Goal: Task Accomplishment & Management: Complete application form

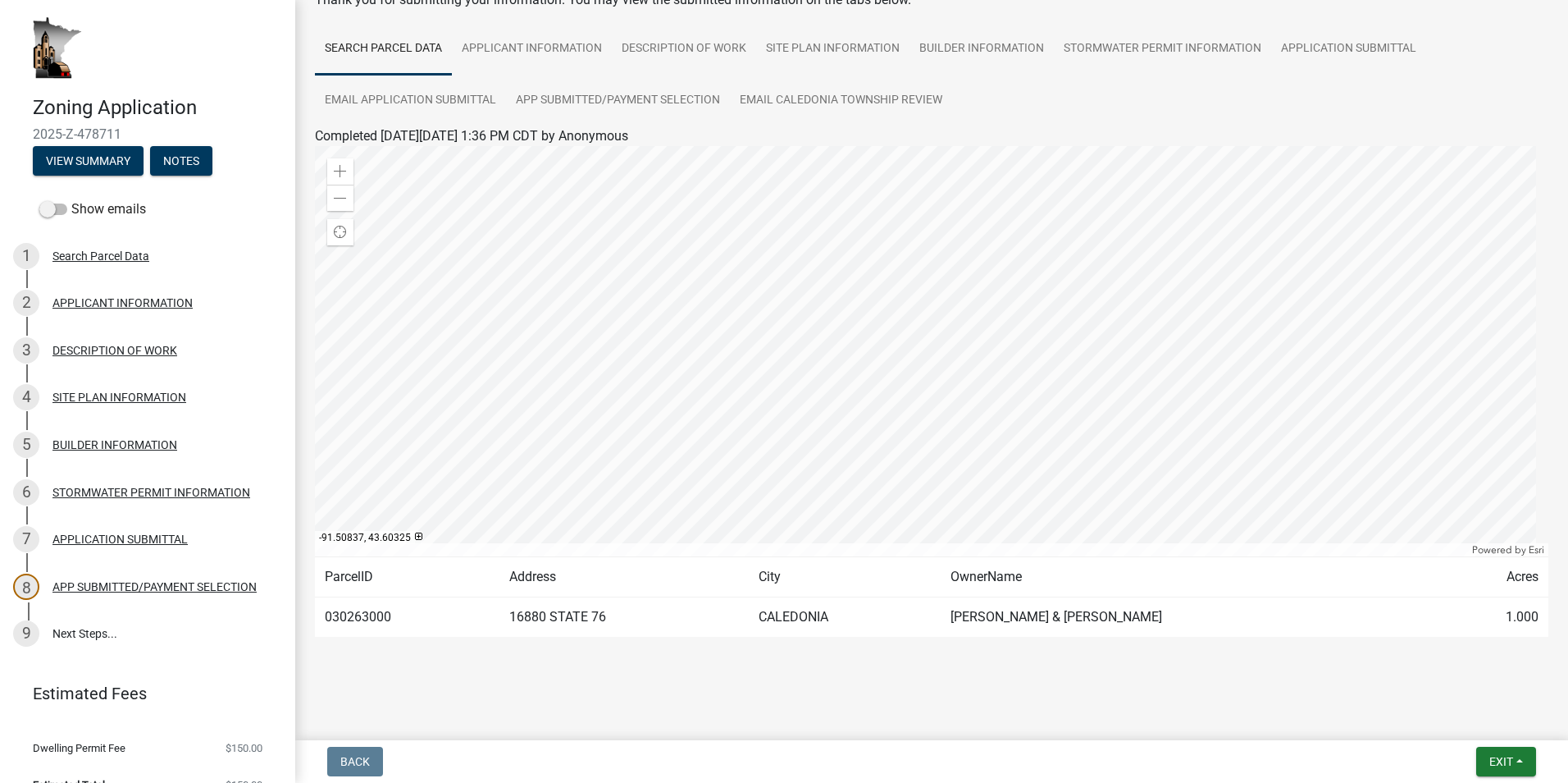
scroll to position [27, 0]
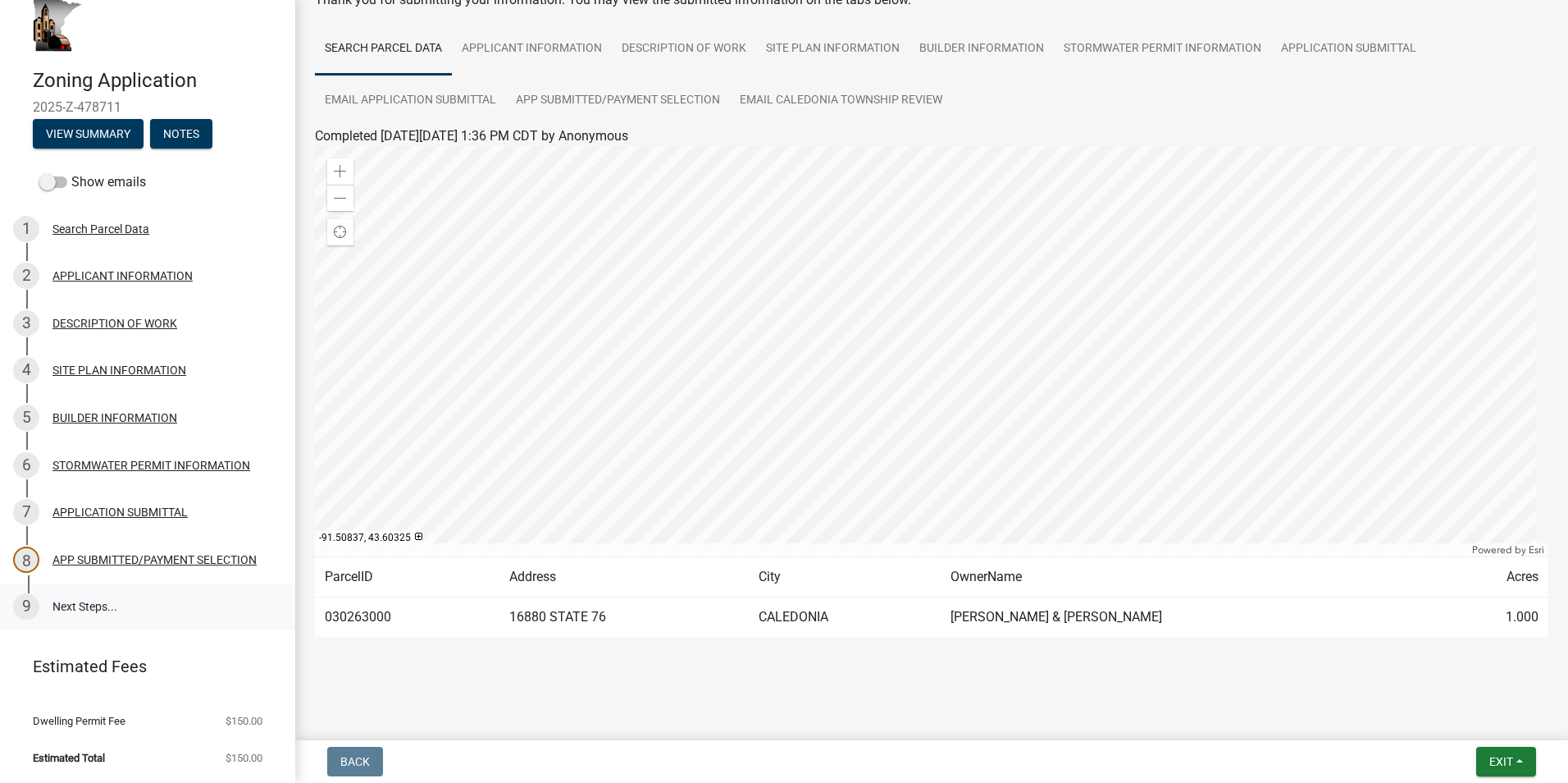
click at [60, 602] on link "9 Next Steps..." at bounding box center [147, 607] width 295 height 48
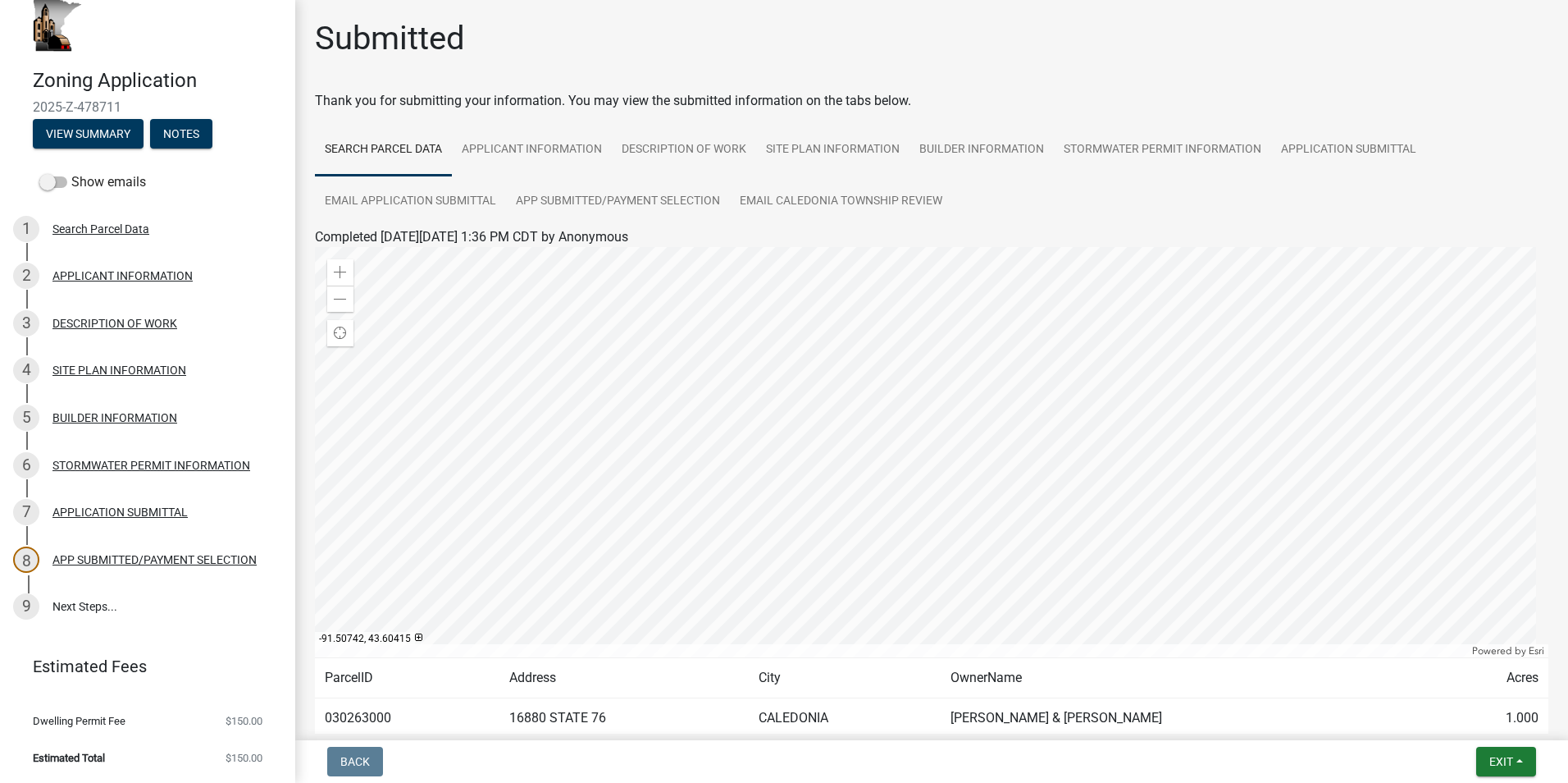
scroll to position [0, 0]
click at [1336, 145] on link "APPLICATION SUBMITTAL" at bounding box center [1348, 151] width 155 height 53
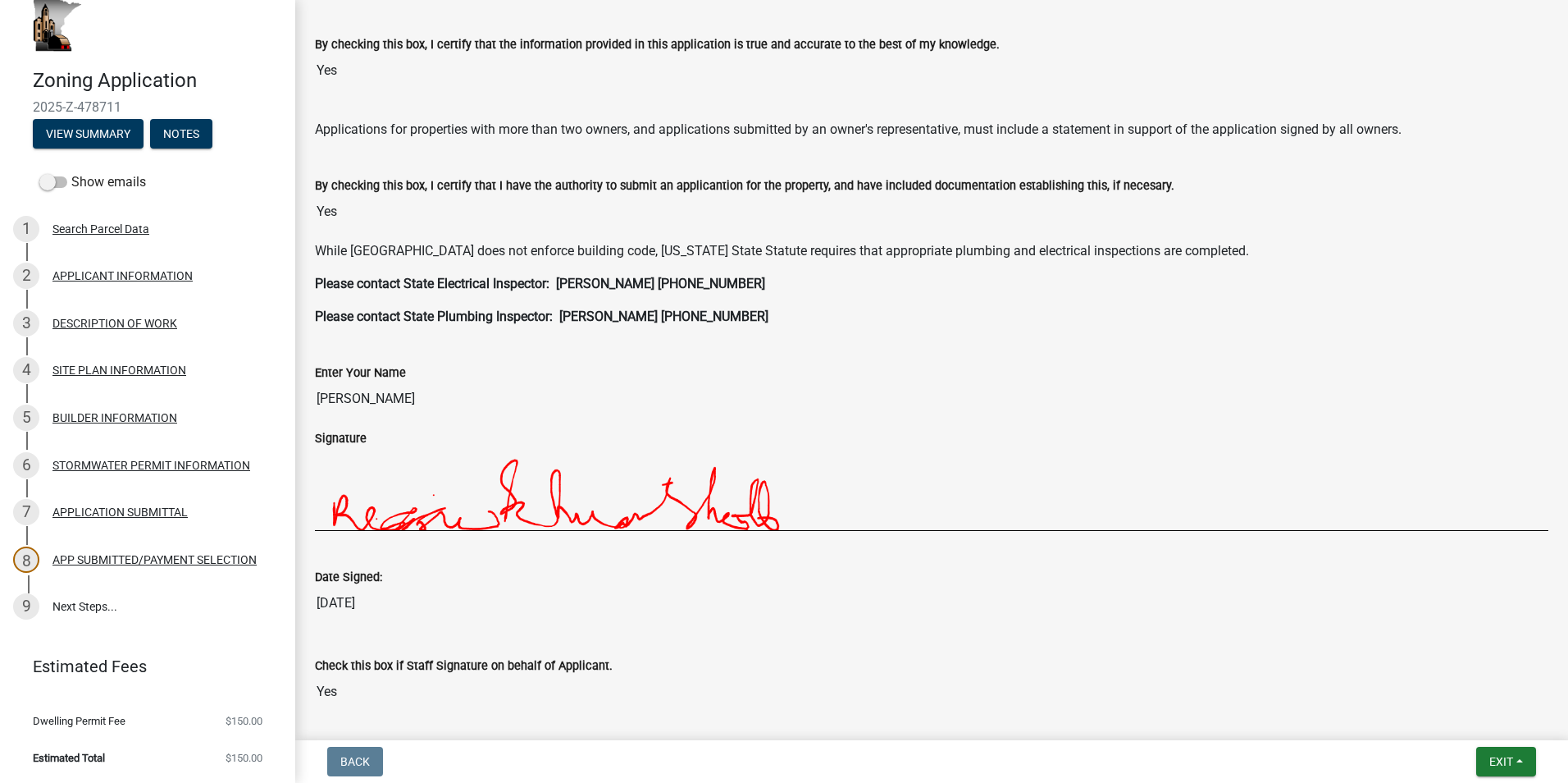
scroll to position [485, 0]
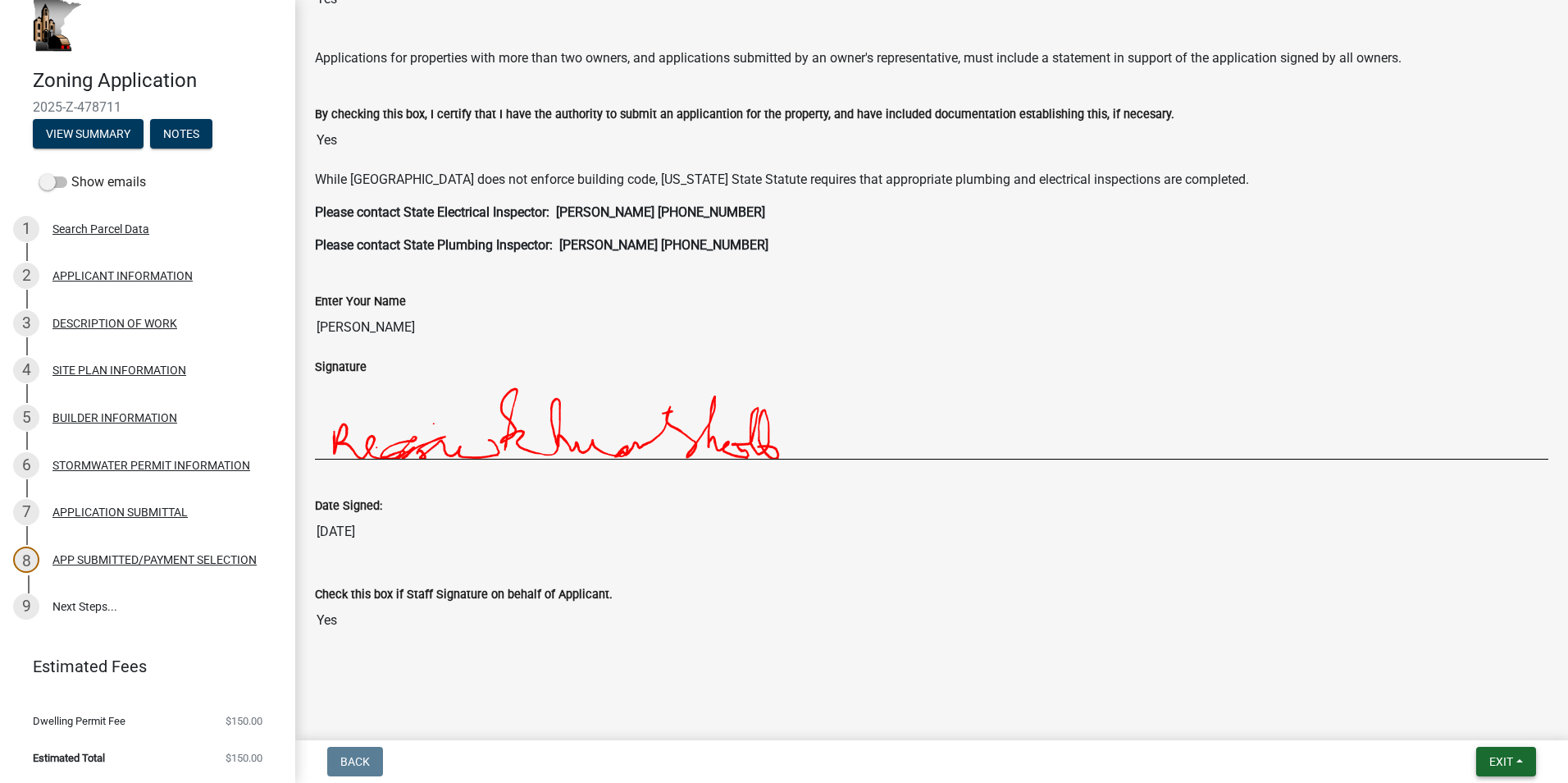
click at [1507, 755] on span "Exit" at bounding box center [1501, 761] width 24 height 14
click at [1292, 751] on div "Back Exit Save Save & Exit" at bounding box center [932, 761] width 1247 height 30
click at [185, 128] on button "Notes" at bounding box center [181, 133] width 62 height 30
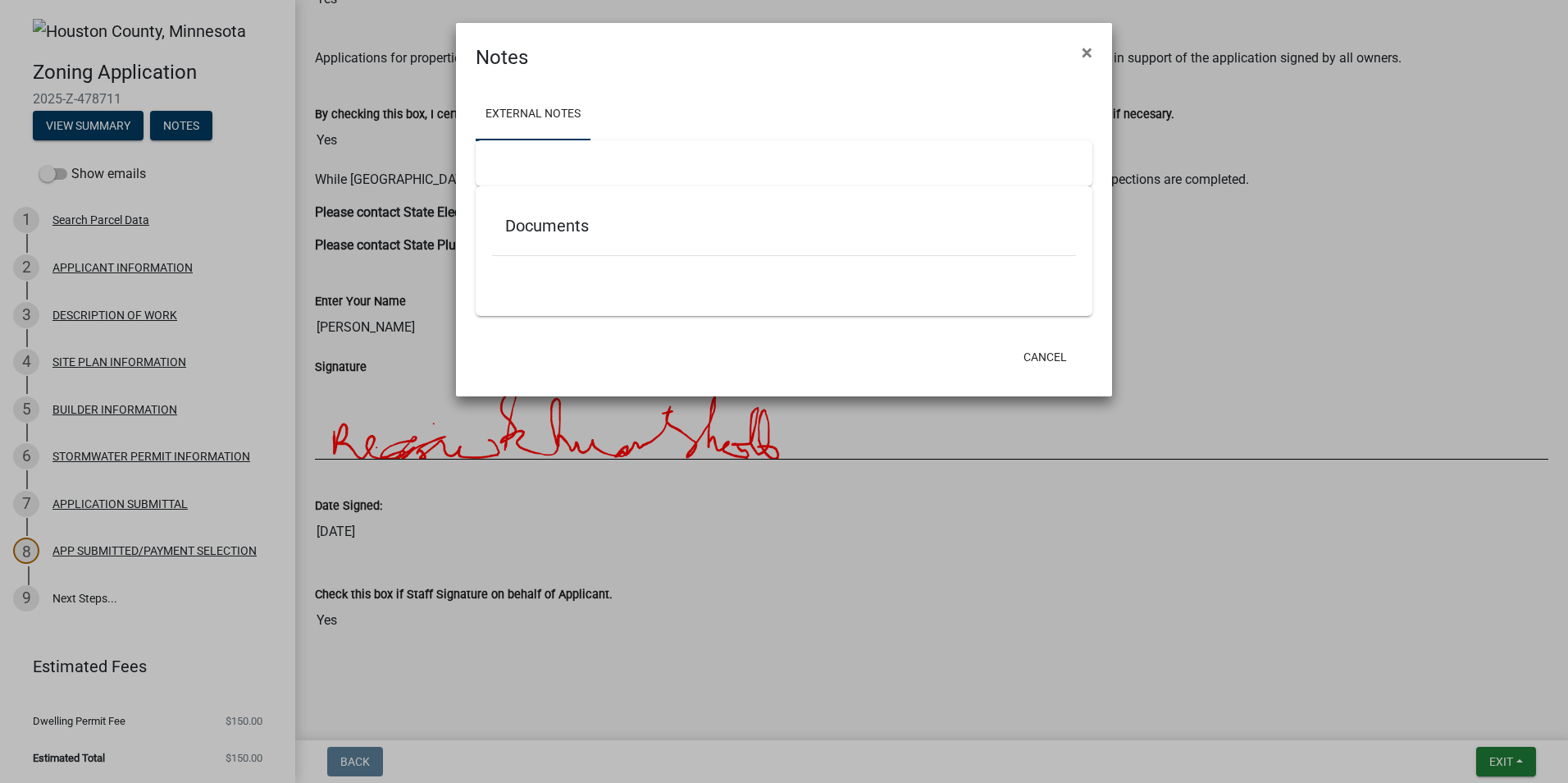
scroll to position [0, 0]
click at [70, 122] on ngb-modal-window "Notes × External Notes Documents Cancel" at bounding box center [784, 391] width 1568 height 783
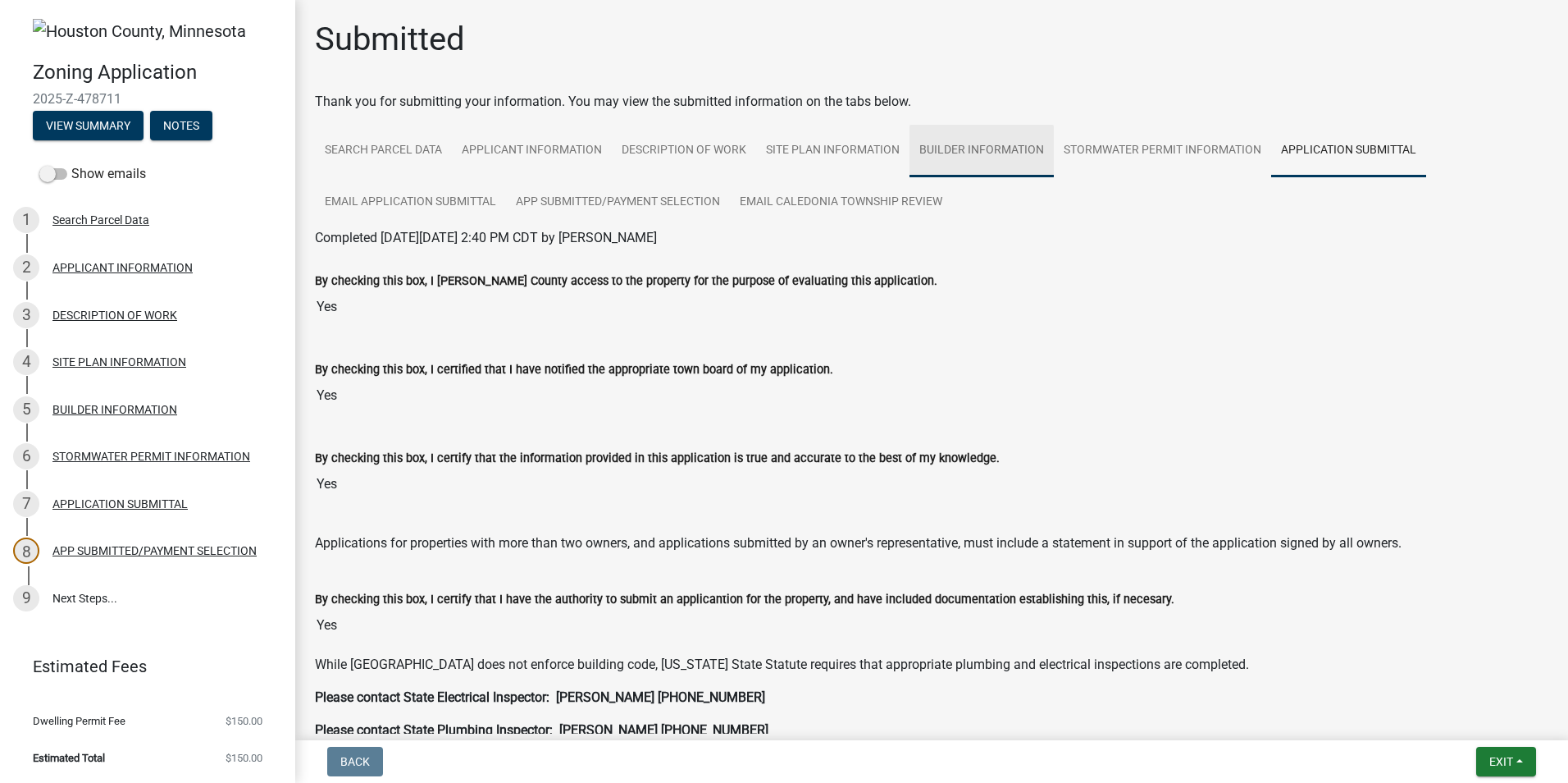
click at [987, 146] on link "BUILDER INFORMATION" at bounding box center [982, 151] width 145 height 53
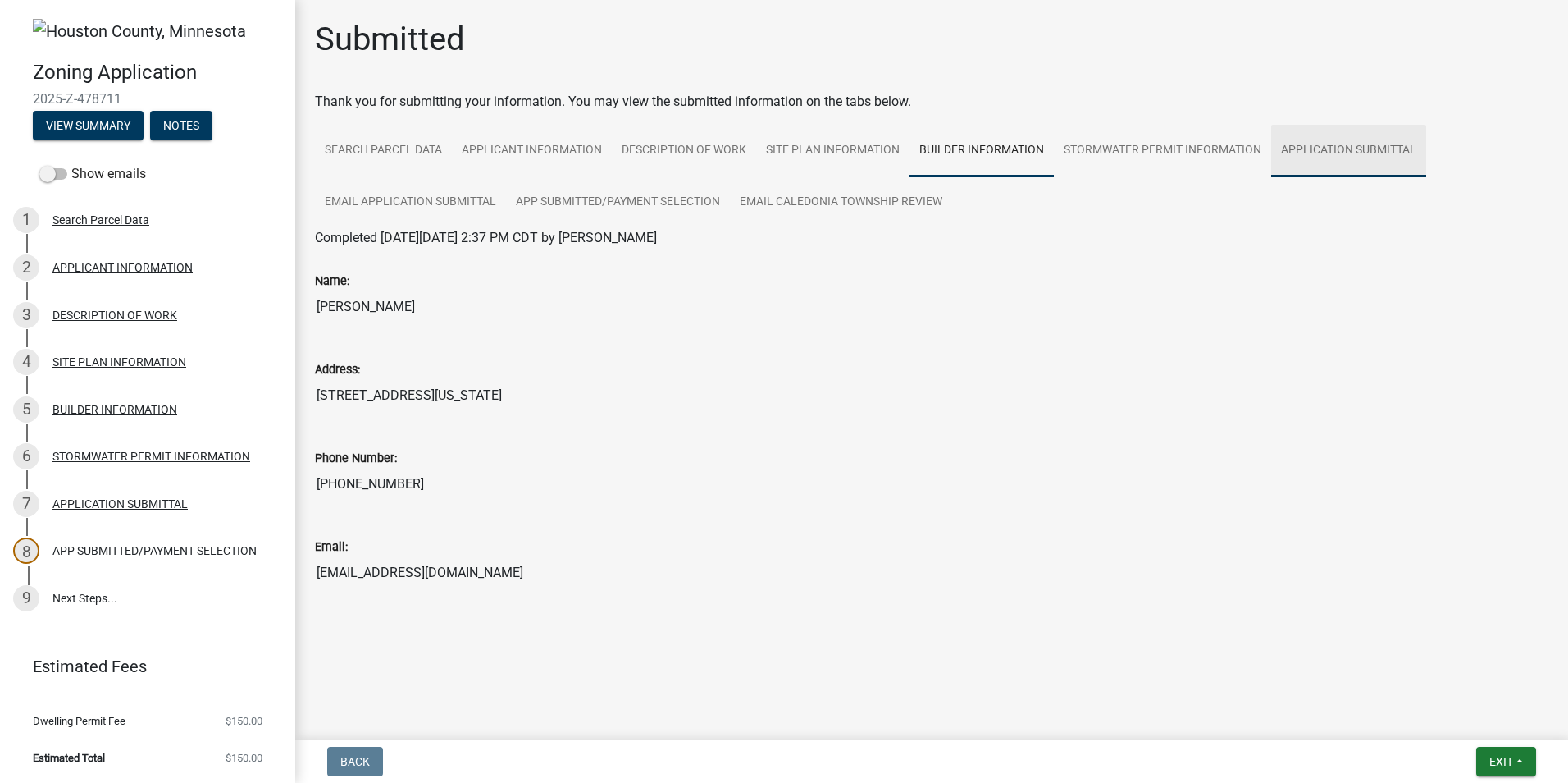
click at [1362, 140] on link "APPLICATION SUBMITTAL" at bounding box center [1348, 151] width 155 height 53
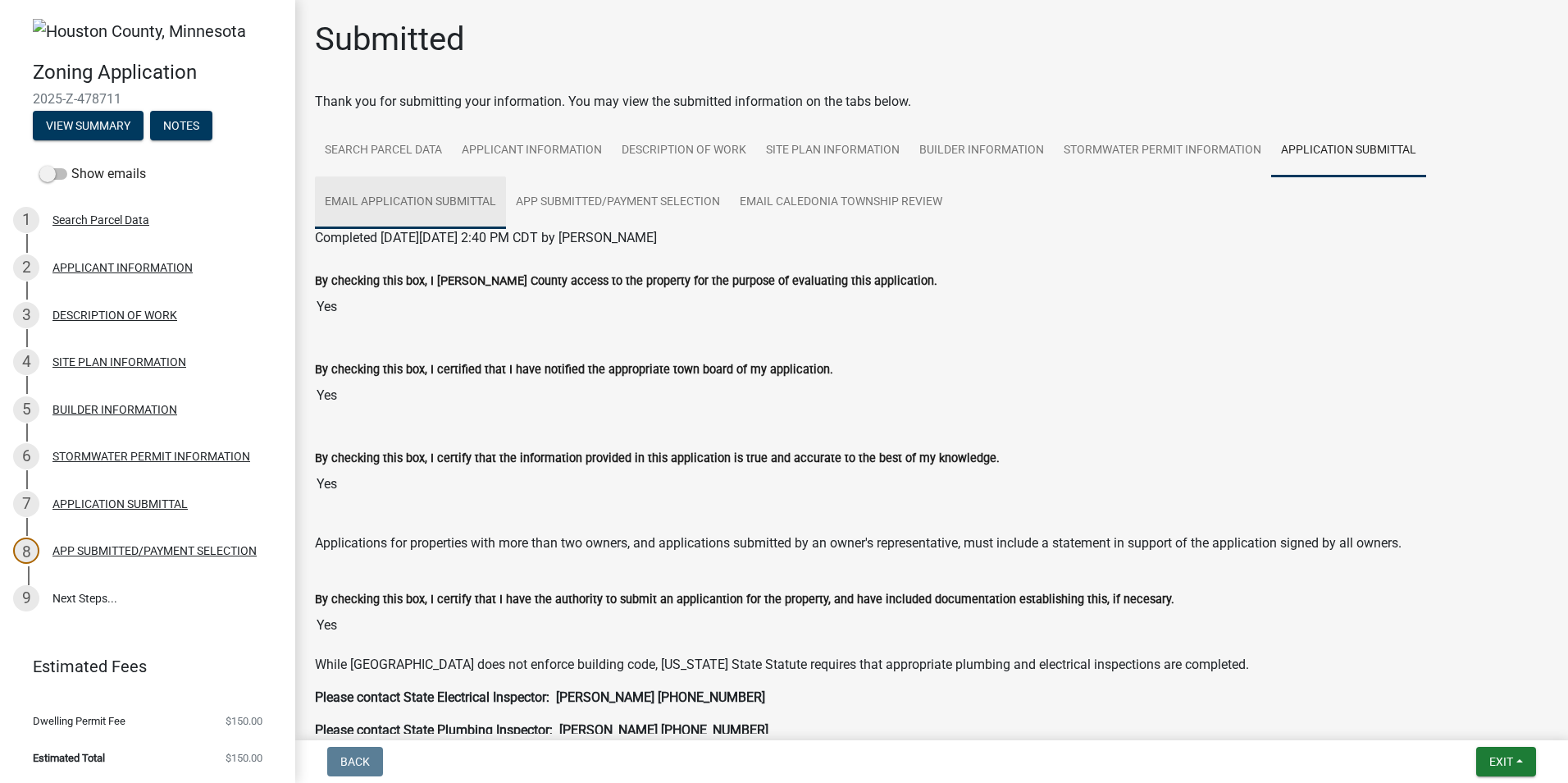
click at [414, 197] on link "Email APPLICATION SUBMITTAL" at bounding box center [410, 203] width 191 height 53
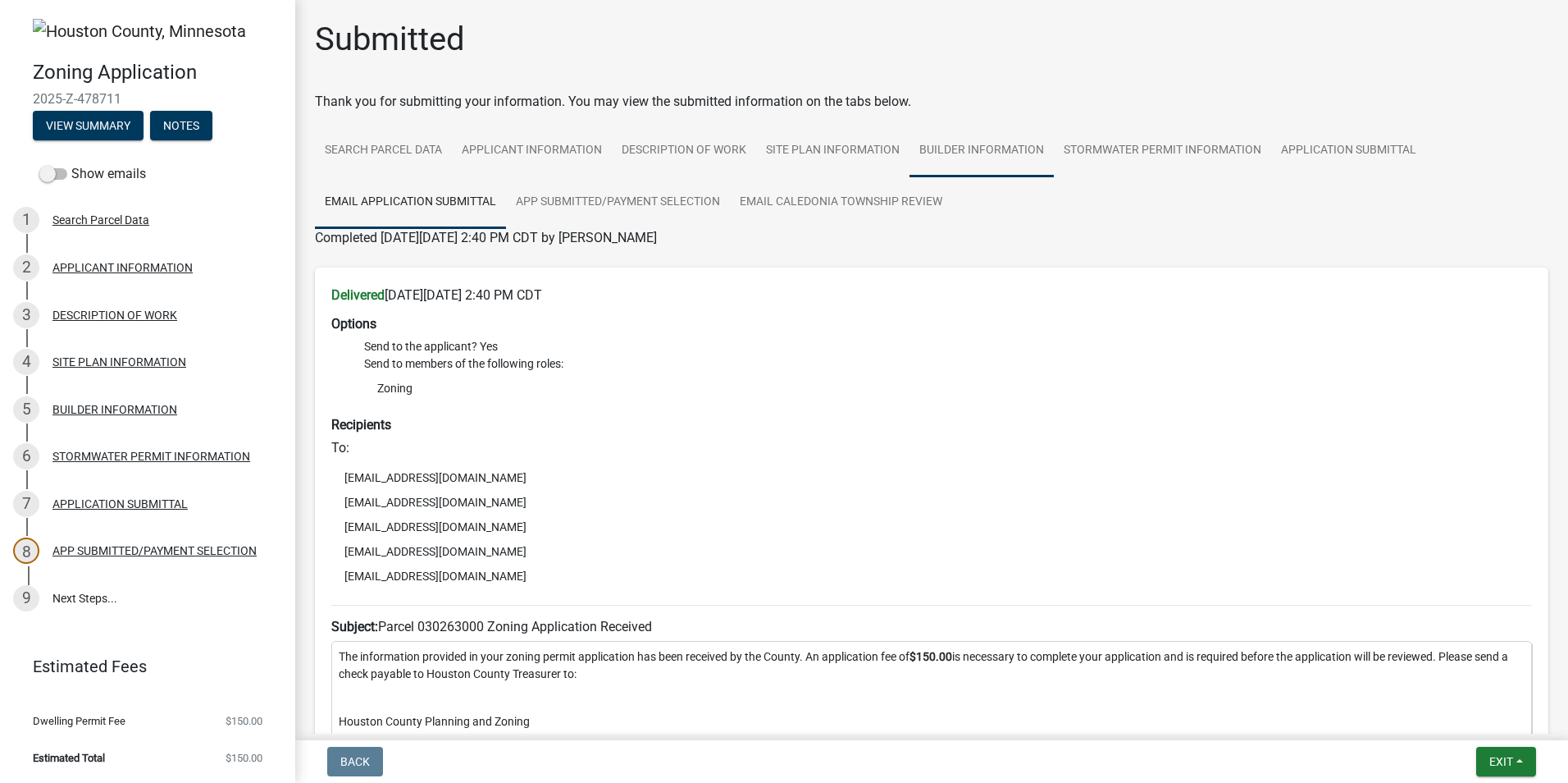
click at [968, 145] on link "BUILDER INFORMATION" at bounding box center [982, 151] width 145 height 53
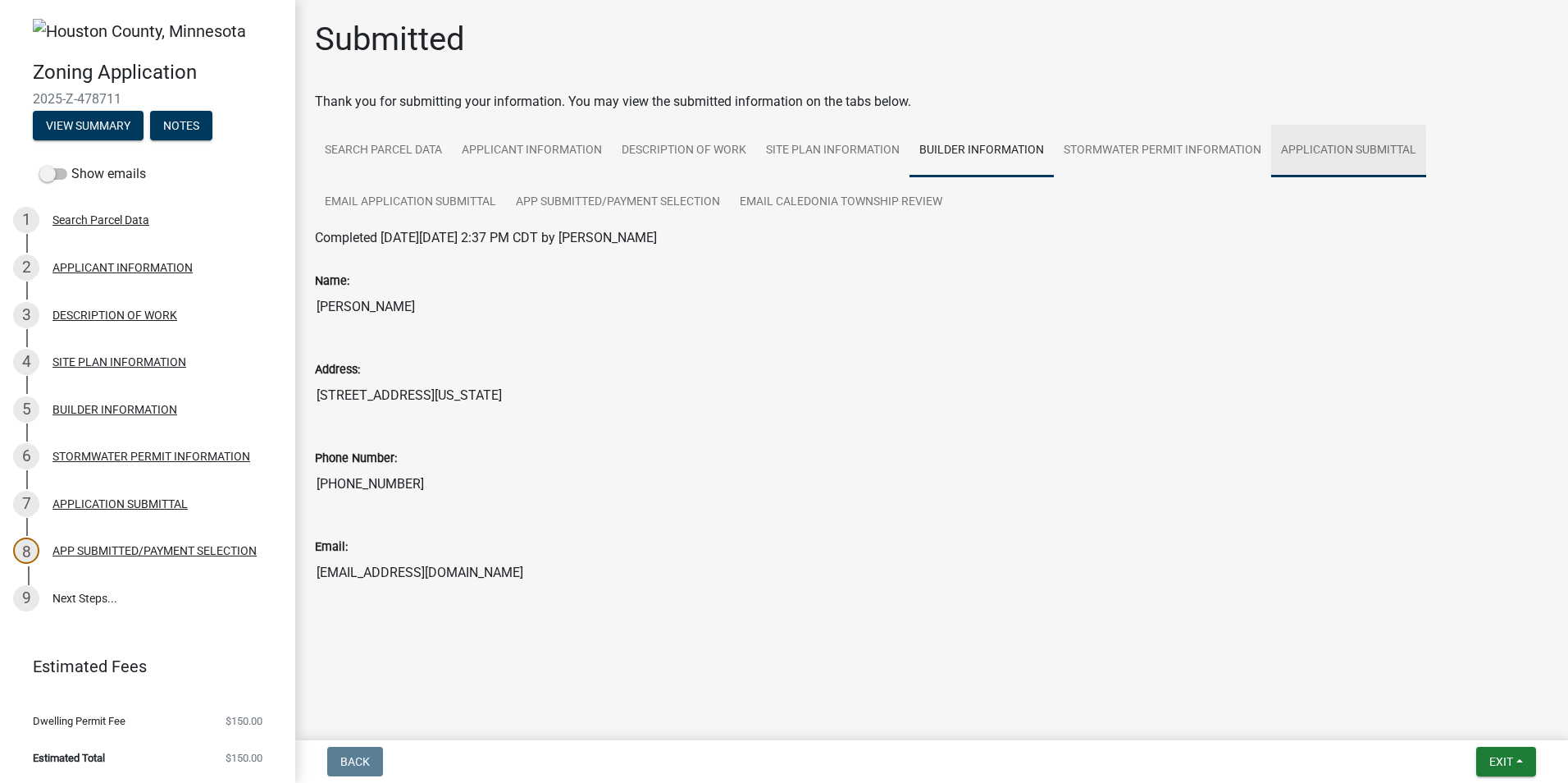
click at [1360, 145] on link "APPLICATION SUBMITTAL" at bounding box center [1348, 151] width 155 height 53
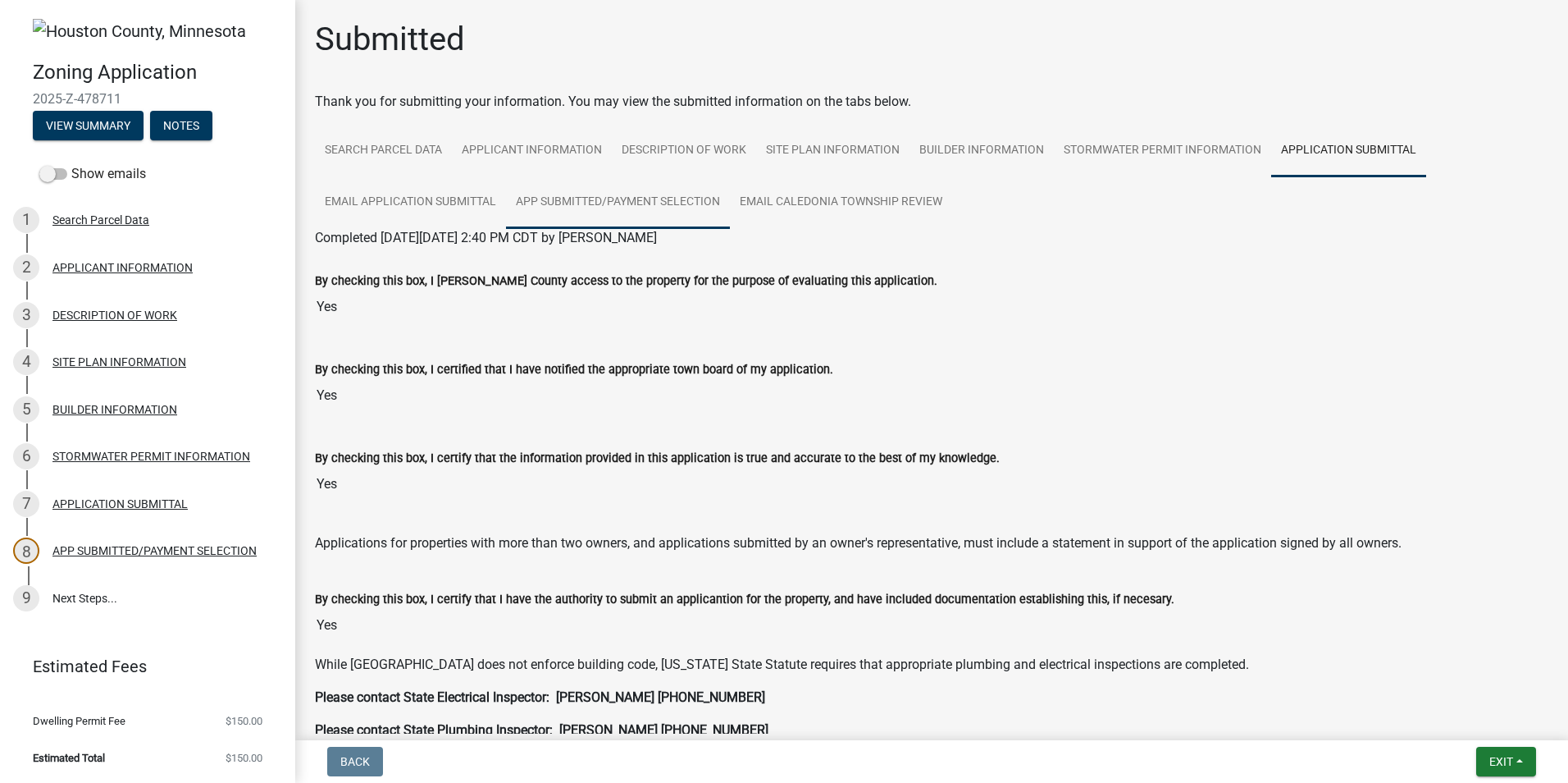
click at [588, 196] on link "APP SUBMITTED/PAYMENT SELECTION" at bounding box center [617, 203] width 223 height 53
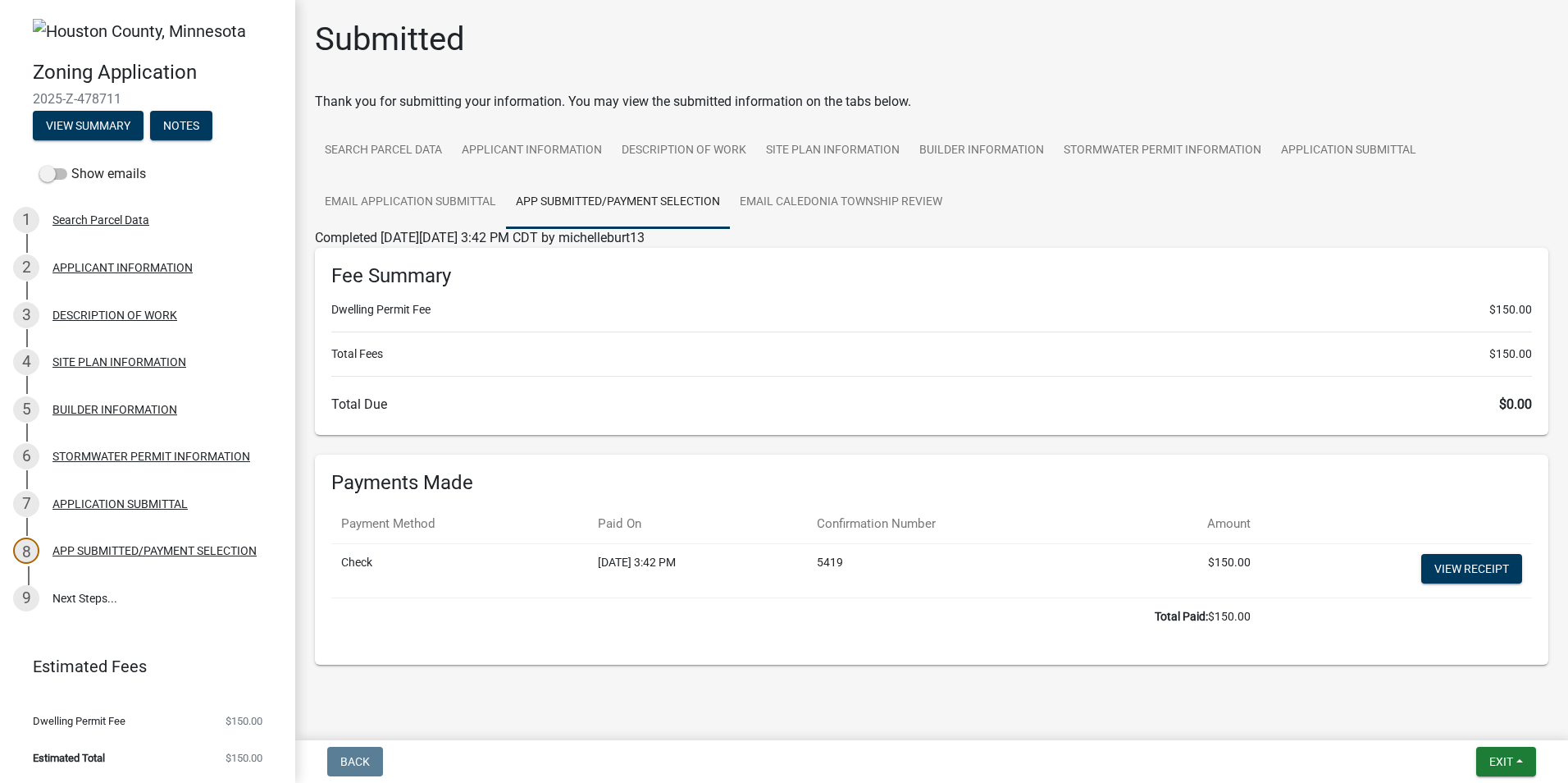
scroll to position [14, 0]
